Goal: Information Seeking & Learning: Check status

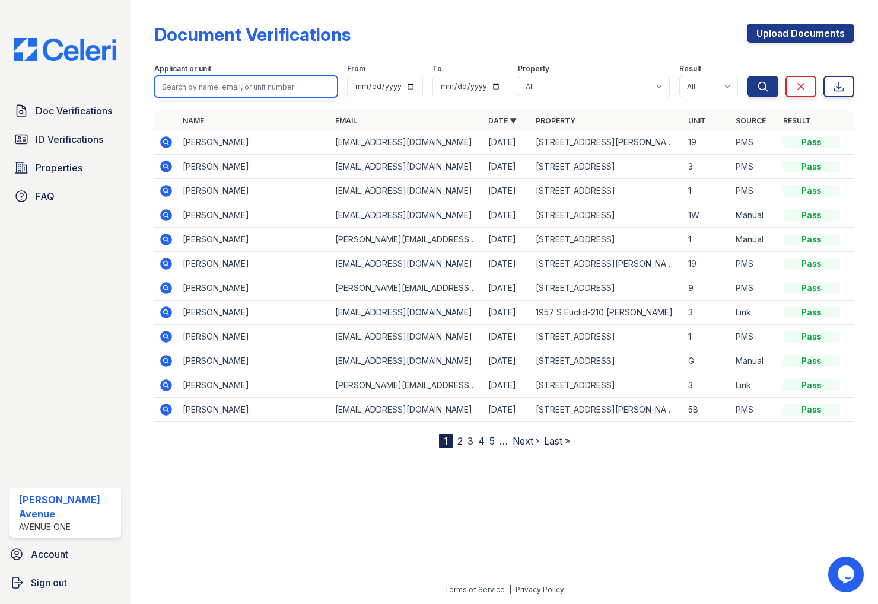
click at [251, 88] on input "search" at bounding box center [245, 86] width 183 height 21
type input "Eloi"
click at [747, 76] on button "Search" at bounding box center [762, 86] width 31 height 21
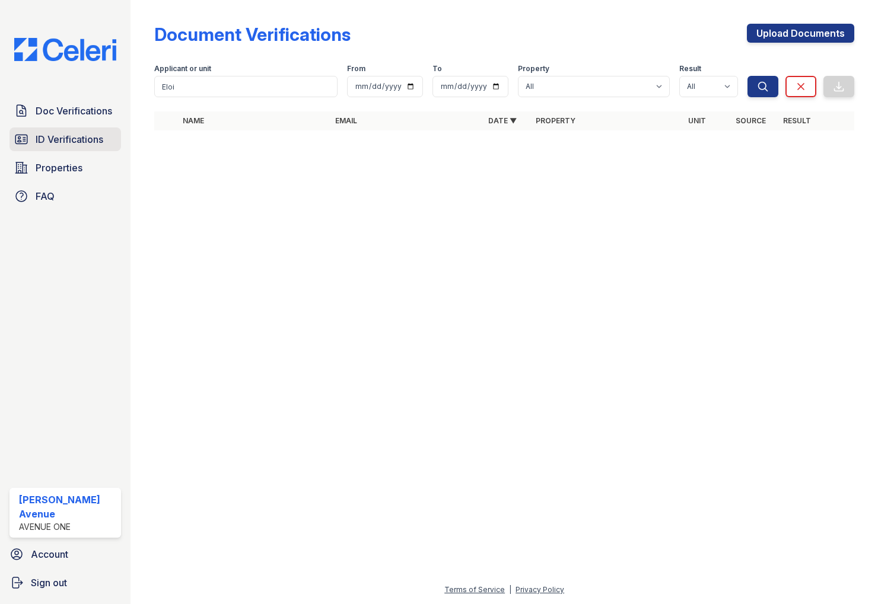
click at [49, 141] on span "ID Verifications" at bounding box center [70, 139] width 68 height 14
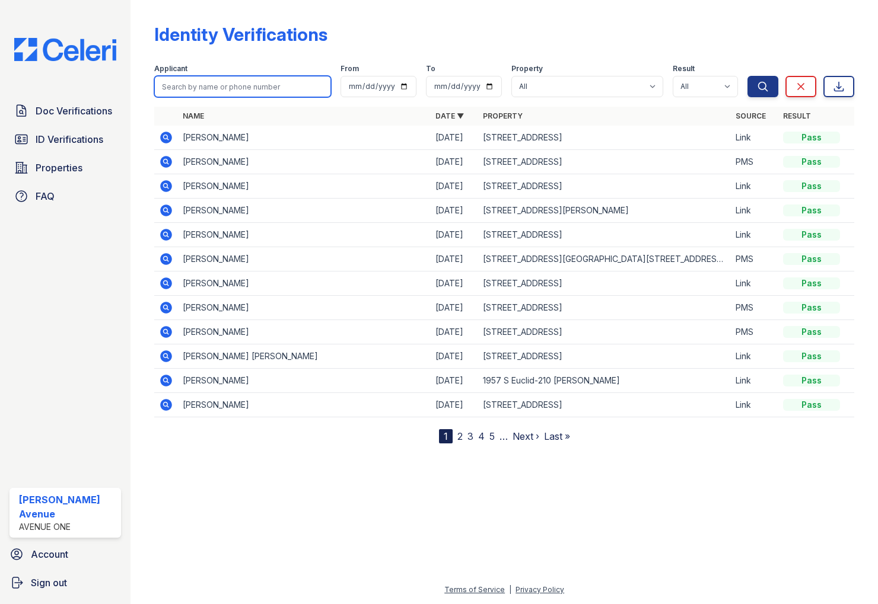
click at [225, 89] on input "search" at bounding box center [242, 86] width 177 height 21
type input "[PERSON_NAME]"
click at [747, 76] on button "Search" at bounding box center [762, 86] width 31 height 21
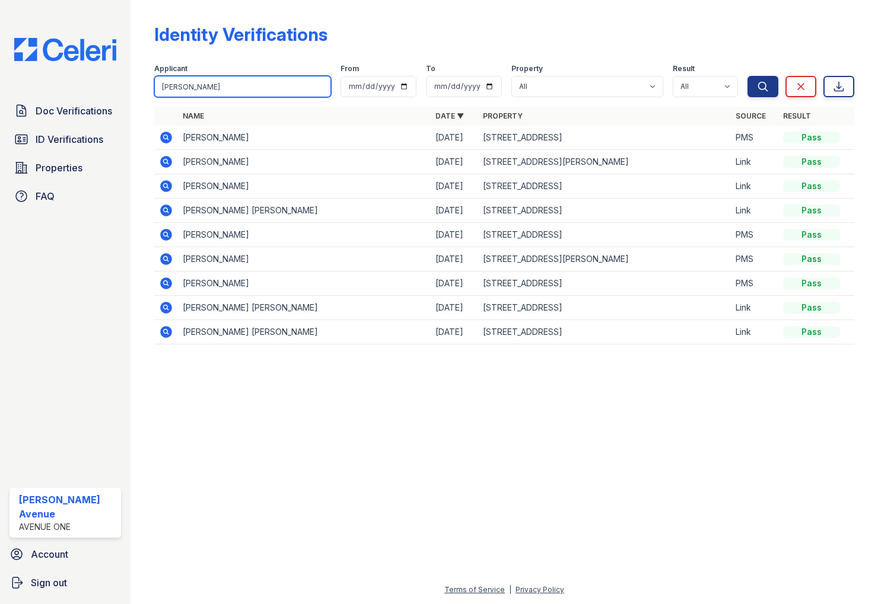
click at [190, 88] on input "[PERSON_NAME]" at bounding box center [242, 86] width 177 height 21
type input "[PERSON_NAME]"
click at [747, 76] on button "Search" at bounding box center [762, 86] width 31 height 21
